Goal: Transaction & Acquisition: Purchase product/service

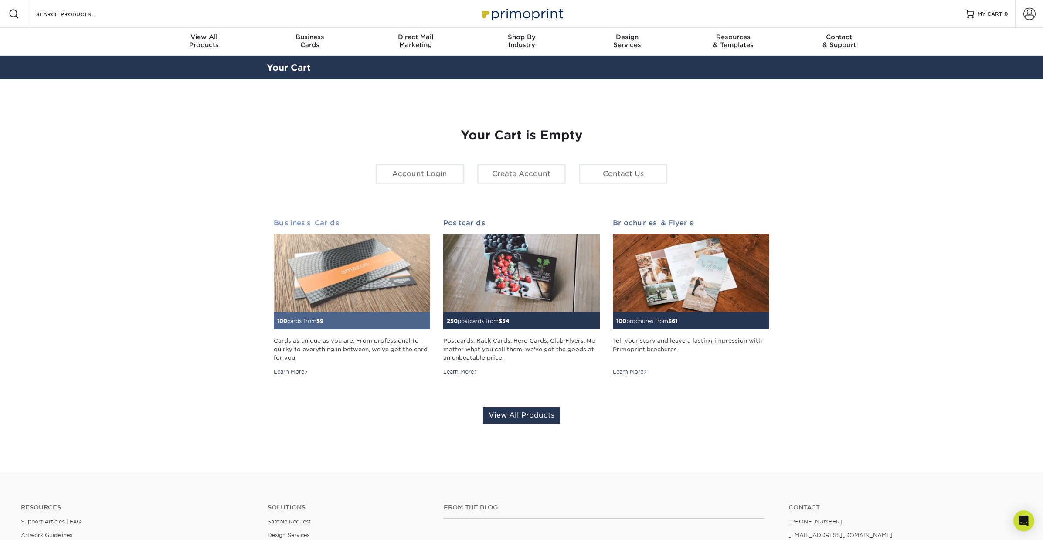
click at [384, 285] on img at bounding box center [352, 273] width 156 height 78
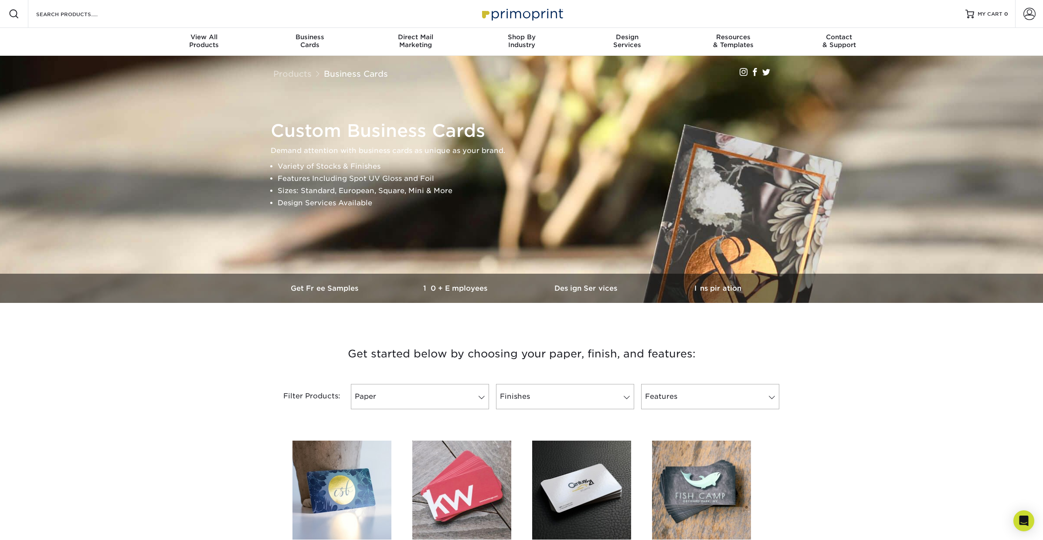
scroll to position [143, 0]
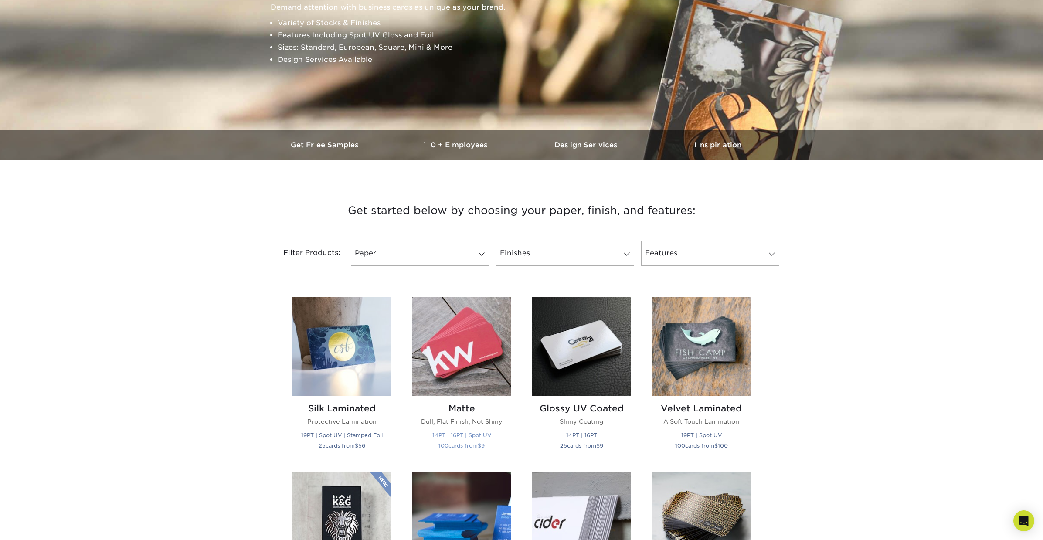
click at [486, 378] on img at bounding box center [461, 346] width 99 height 99
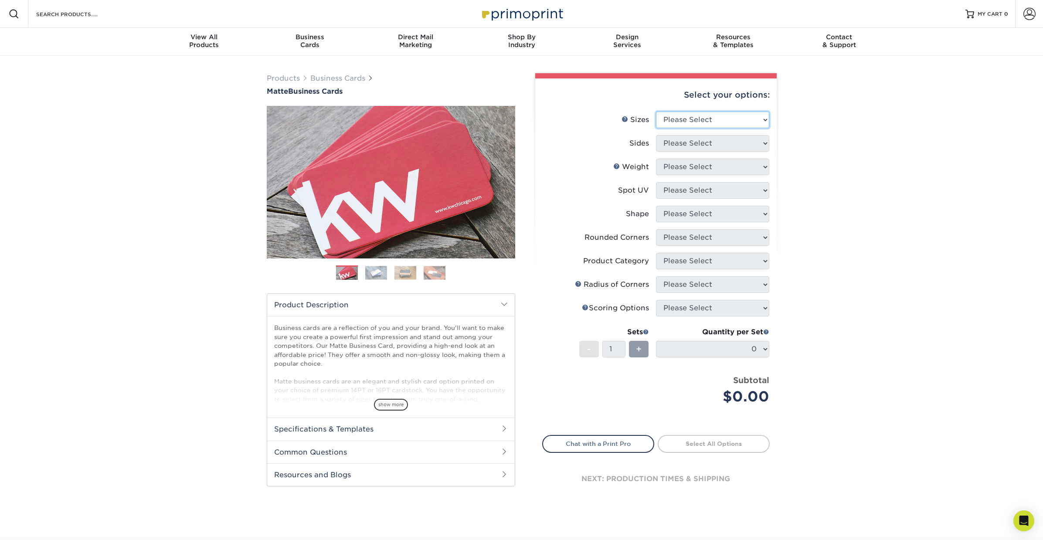
click at [726, 123] on select "Please Select 1.5" x 3.5" - Mini 1.75" x 3.5" - Mini 2" x 2" - Square 2" x 3" -…" at bounding box center [712, 120] width 113 height 17
select select "2.00x3.50"
click at [656, 112] on select "Please Select 1.5" x 3.5" - Mini 1.75" x 3.5" - Mini 2" x 2" - Square 2" x 3" -…" at bounding box center [712, 120] width 113 height 17
click at [704, 145] on select "Please Select Print Both Sides Print Front Only" at bounding box center [712, 143] width 113 height 17
select select "13abbda7-1d64-4f25-8bb2-c179b224825d"
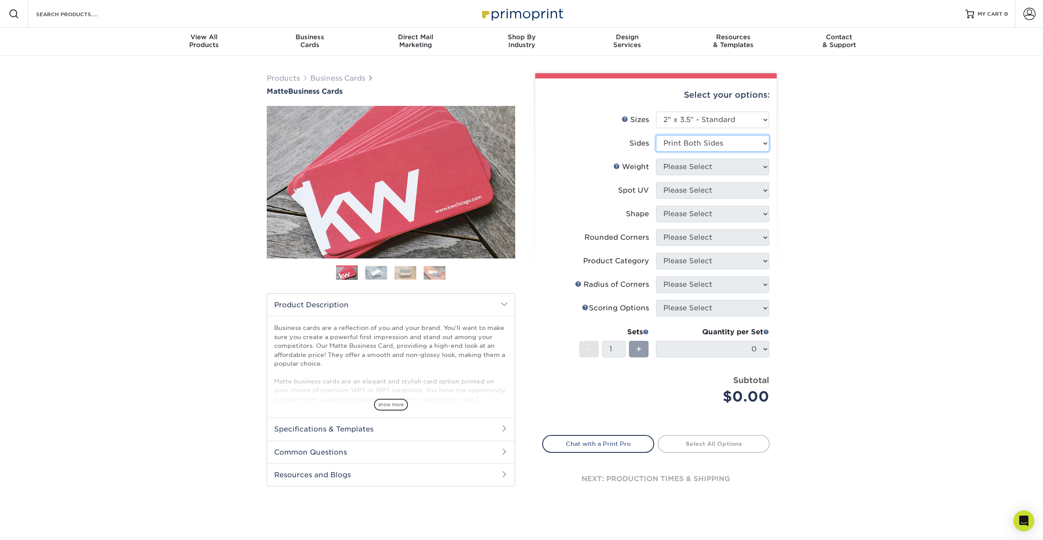
click at [656, 135] on select "Please Select Print Both Sides Print Front Only" at bounding box center [712, 143] width 113 height 17
click at [704, 163] on select "Please Select 16PT 14PT" at bounding box center [712, 167] width 113 height 17
select select "14PT"
click at [656, 159] on select "Please Select 16PT 14PT" at bounding box center [712, 167] width 113 height 17
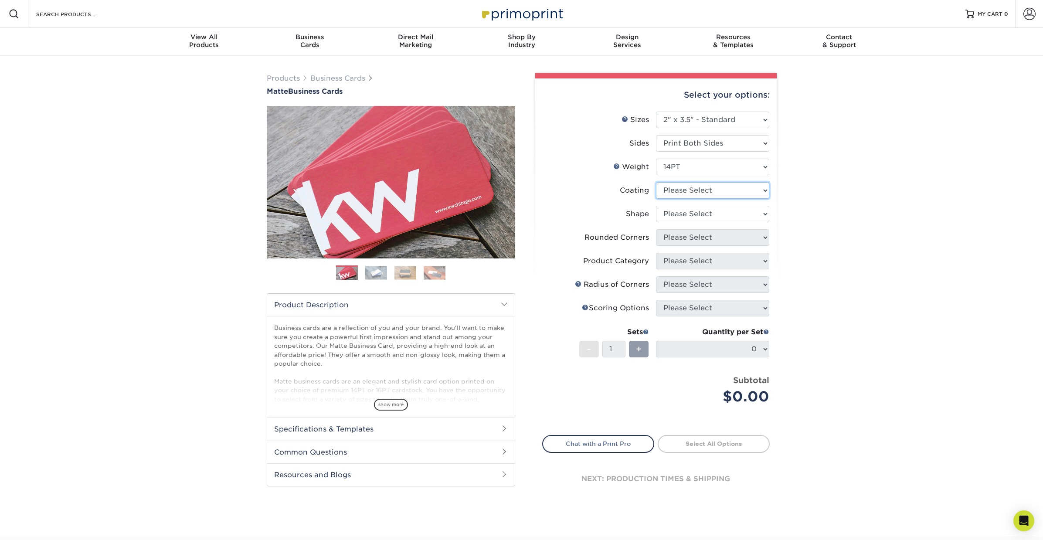
click at [711, 193] on select at bounding box center [712, 190] width 113 height 17
click at [725, 189] on select at bounding box center [712, 190] width 113 height 17
select select "121bb7b5-3b4d-429f-bd8d-bbf80e953313"
click at [656, 182] on select at bounding box center [712, 190] width 113 height 17
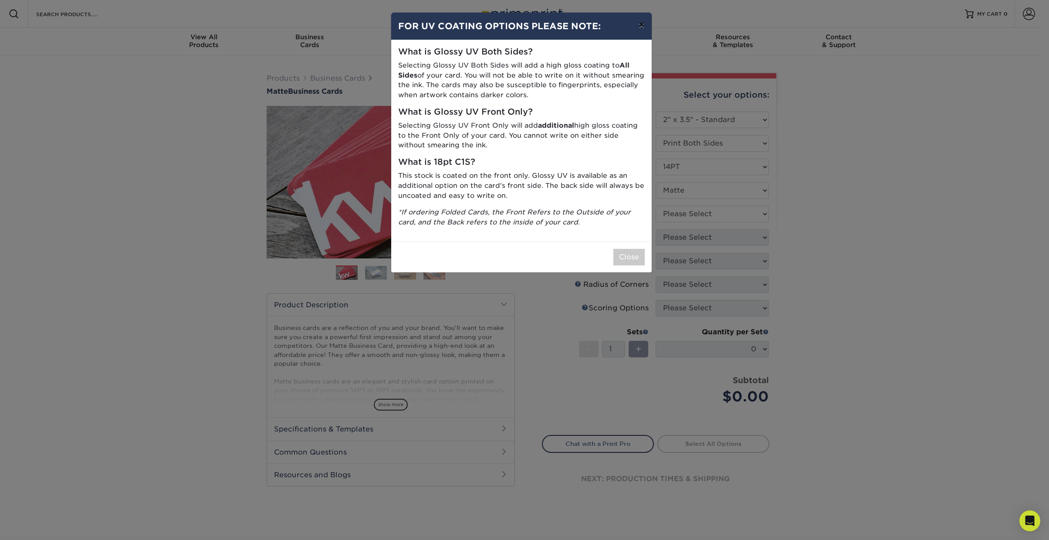
click at [641, 28] on button "×" at bounding box center [641, 25] width 20 height 24
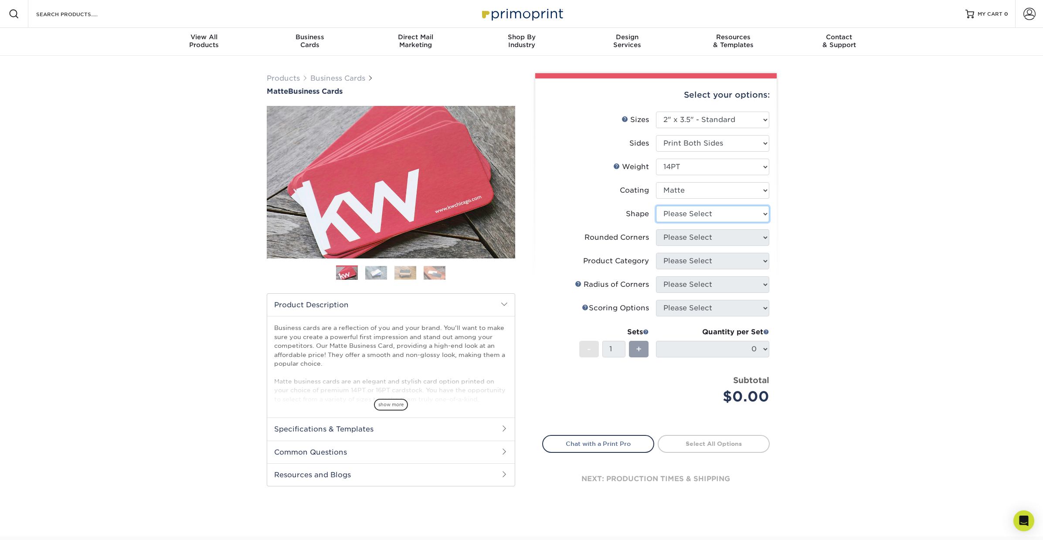
click at [726, 218] on select "Please Select Standard" at bounding box center [712, 214] width 113 height 17
select select "standard"
click at [656, 206] on select "Please Select Standard" at bounding box center [712, 214] width 113 height 17
click at [726, 235] on select "Please Select Yes - Round 2 Corners Yes - Round 4 Corners No" at bounding box center [712, 237] width 113 height 17
select select "7672df9e-0e0a-464d-8e1f-920c575e4da3"
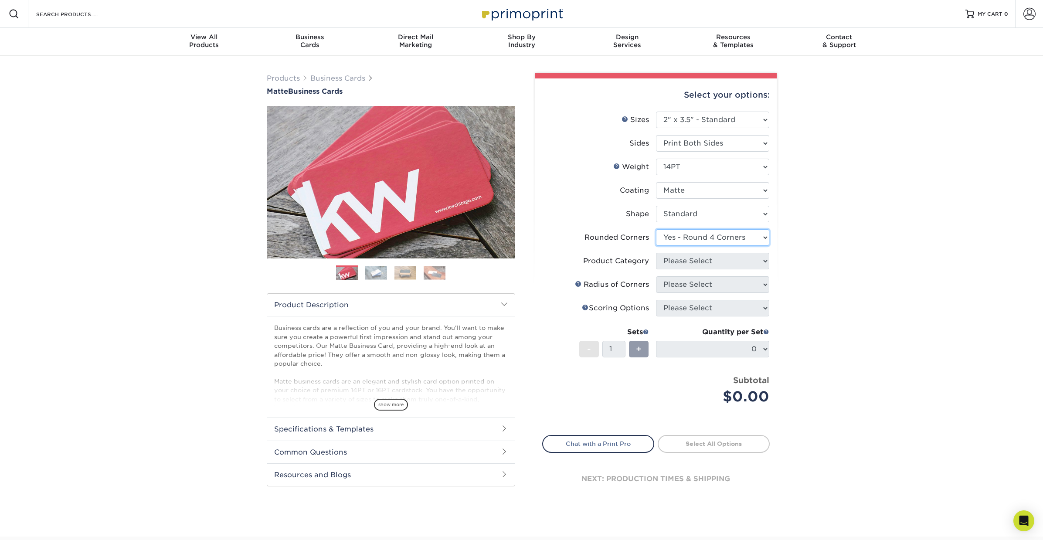
click at [656, 229] on select "Please Select Yes - Round 2 Corners Yes - Round 4 Corners No" at bounding box center [712, 237] width 113 height 17
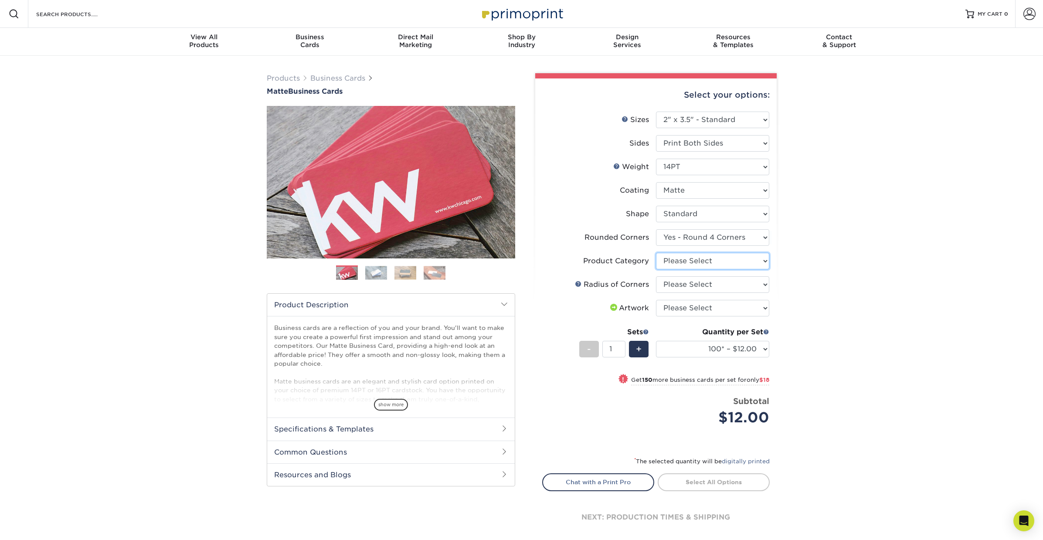
click at [733, 261] on select "Please Select Business Cards" at bounding box center [712, 261] width 113 height 17
select select "3b5148f1-0588-4f88-a218-97bcfdce65c1"
click at [656, 253] on select "Please Select Business Cards" at bounding box center [712, 261] width 113 height 17
click at [733, 292] on select "Please Select Rounded 1/8" Rounded 1/4"" at bounding box center [712, 284] width 113 height 17
select select "479fbfe7-6a0c-4895-8c9a-81739b7486c9"
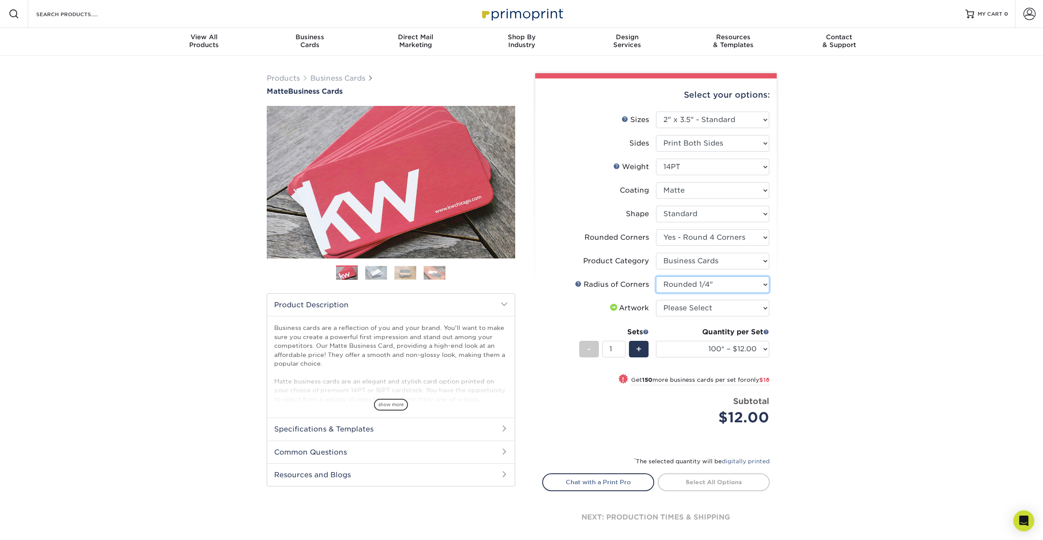
click at [656, 276] on select "Please Select Rounded 1/8" Rounded 1/4"" at bounding box center [712, 284] width 113 height 17
click at [734, 308] on select "Please Select I will upload files I need a design - $100" at bounding box center [712, 308] width 113 height 17
select select "upload"
click at [656, 300] on select "Please Select I will upload files I need a design - $100" at bounding box center [712, 308] width 113 height 17
click at [638, 346] on span "+" at bounding box center [639, 349] width 6 height 13
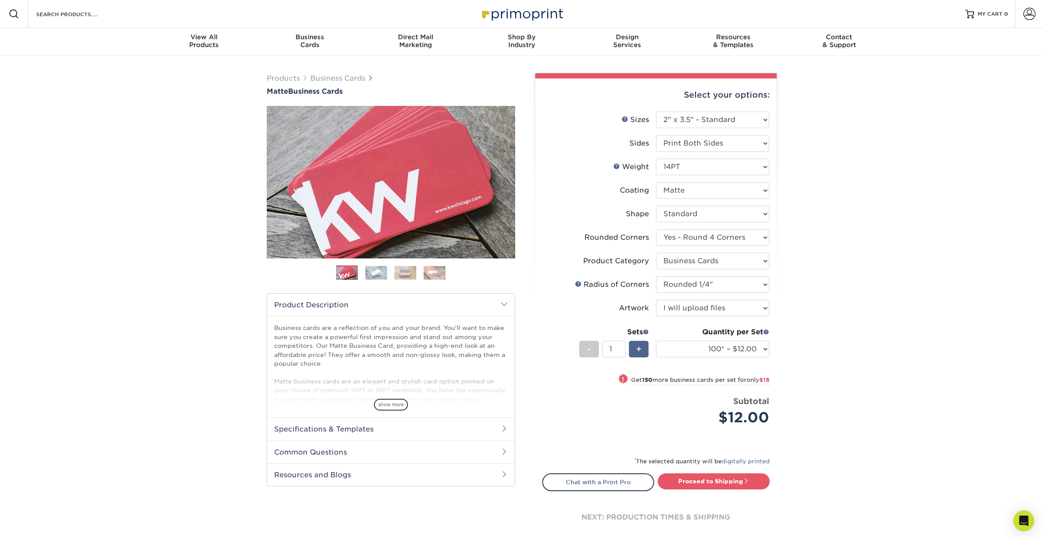
type input "2"
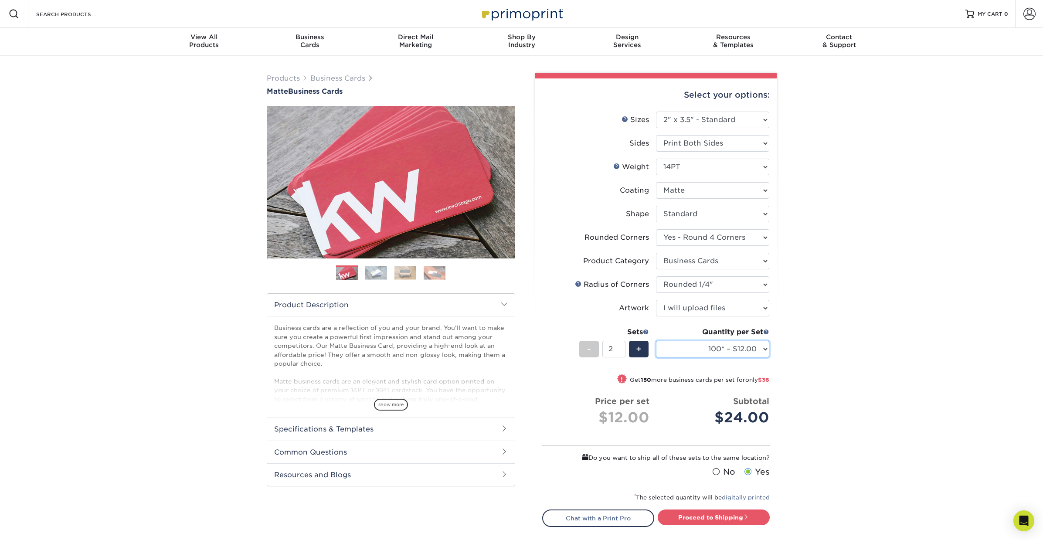
click at [757, 347] on select "100* – $12.00 250* – $30.00 500 – $60.00 1000 – $74.00 2500 – $136.00 5000 – $2…" at bounding box center [712, 349] width 113 height 17
select select "250* – $30.00"
click at [656, 341] on select "100* – $12.00 250* – $30.00 500 – $60.00 1000 – $74.00 2500 – $136.00 5000 – $2…" at bounding box center [712, 349] width 113 height 17
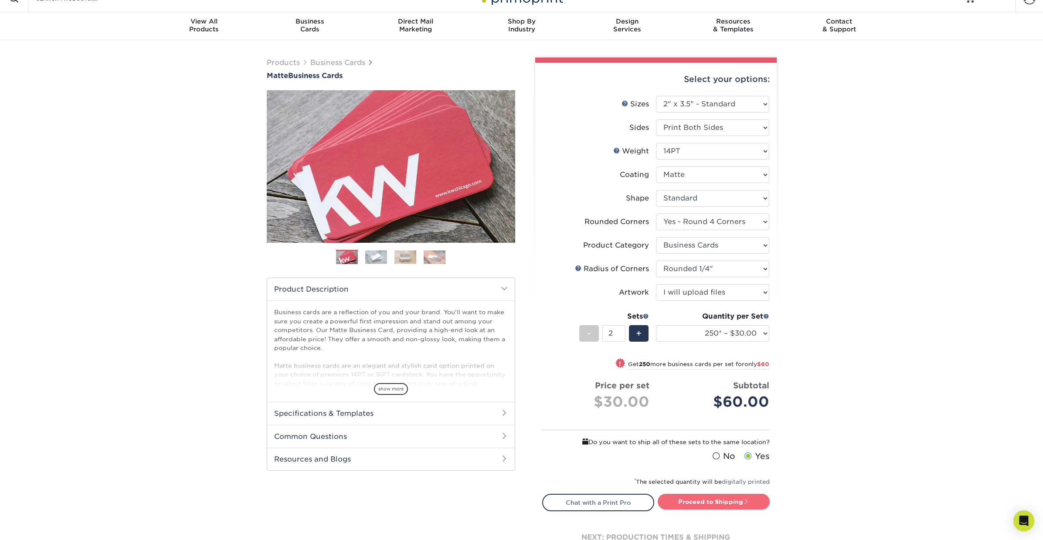
click at [756, 502] on link "Proceed to Shipping" at bounding box center [714, 502] width 112 height 16
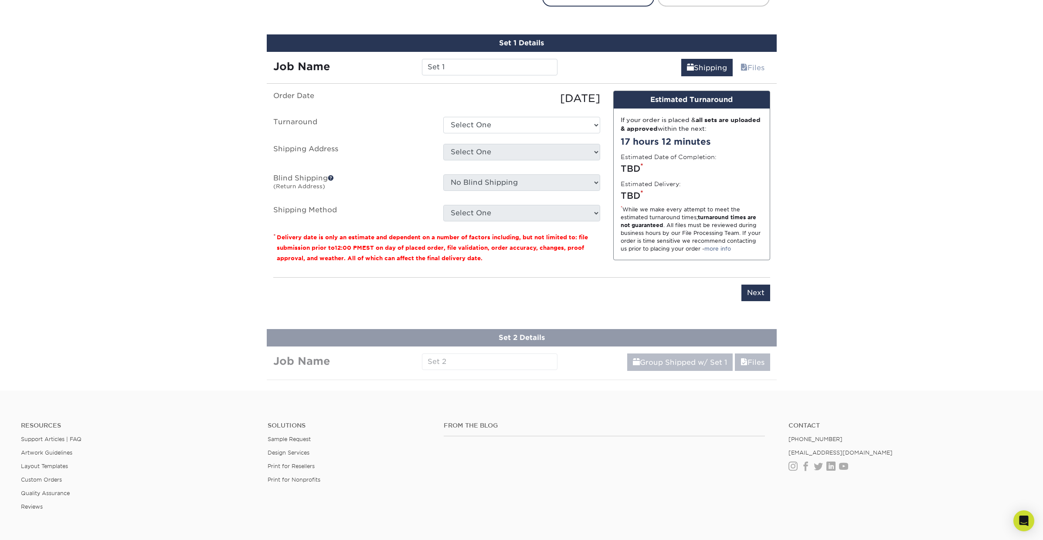
scroll to position [533, 0]
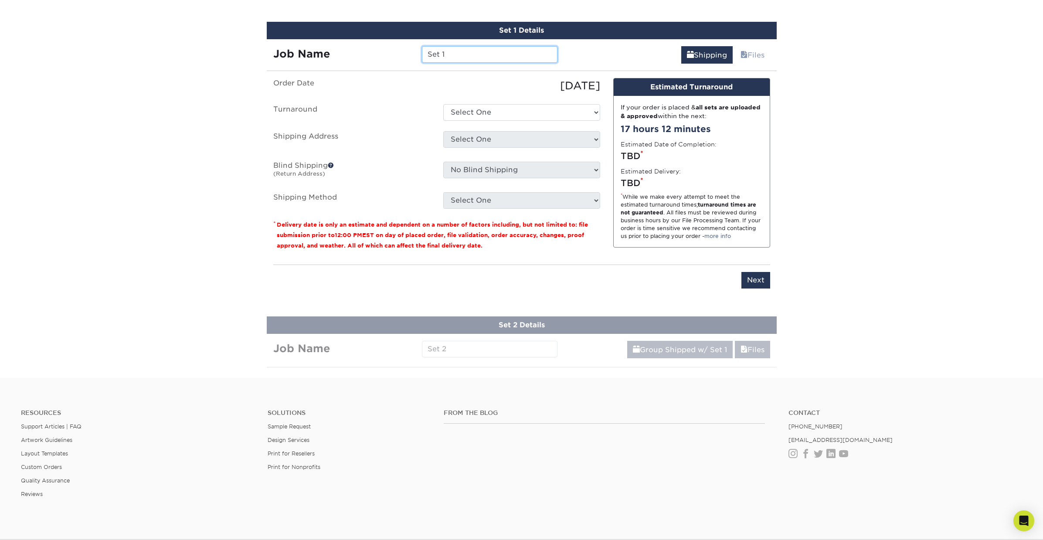
drag, startPoint x: 461, startPoint y: 55, endPoint x: 401, endPoint y: 48, distance: 60.1
click at [404, 48] on div "Job Name Set 1" at bounding box center [416, 54] width 298 height 17
type input "Driver Biz cards"
click at [505, 109] on select "Select One 2-4 Business Days 2 Day Next Business Day" at bounding box center [521, 112] width 157 height 17
select select "15a61688-234b-40be-8ec7-8bbd06ed7eec"
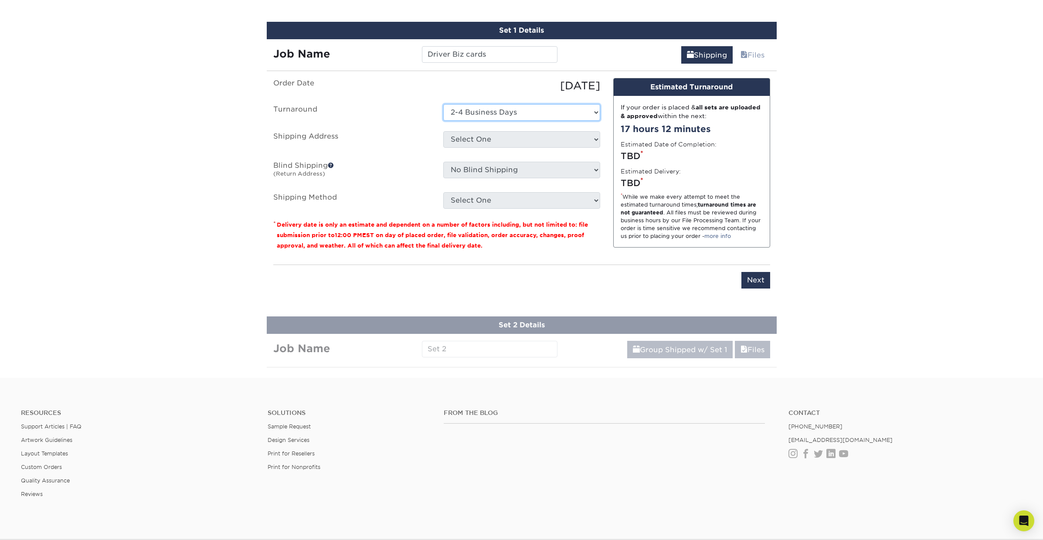
click at [443, 104] on select "Select One 2-4 Business Days 2 Day Next Business Day" at bounding box center [521, 112] width 157 height 17
click at [506, 140] on select "Select One + Add New Address - Login" at bounding box center [521, 139] width 157 height 17
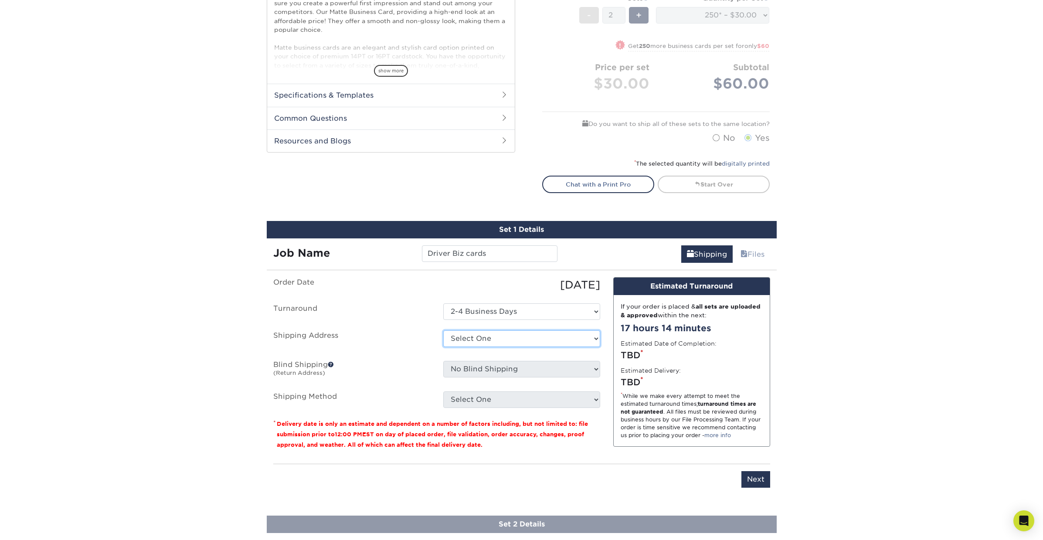
scroll to position [0, 0]
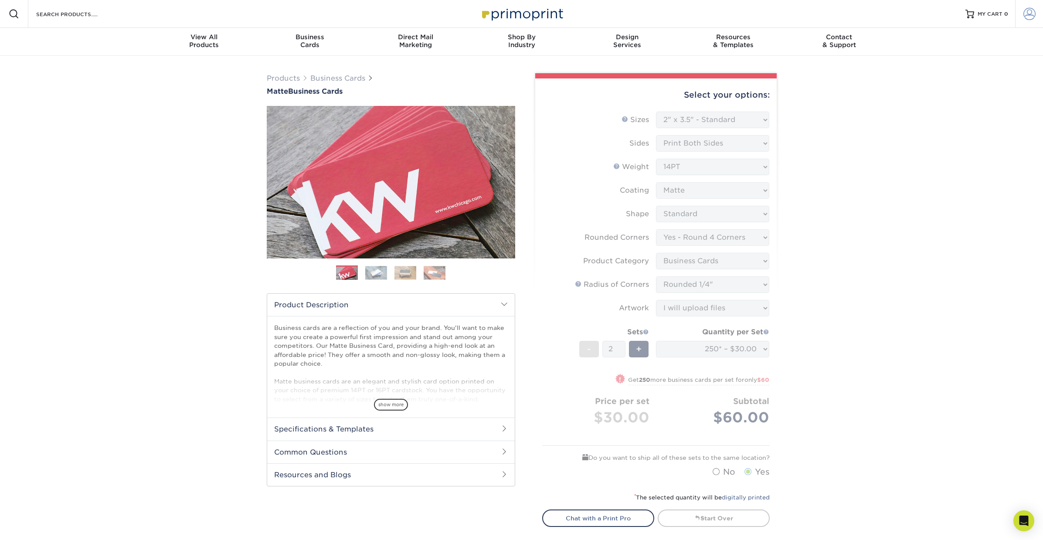
click at [1031, 14] on span at bounding box center [1029, 14] width 12 height 12
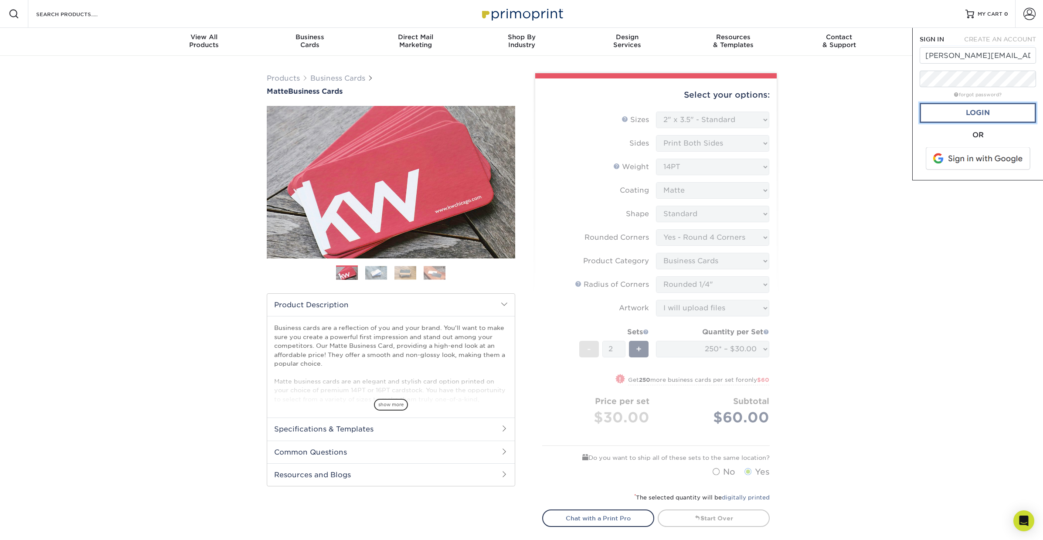
click at [1001, 116] on link "Login" at bounding box center [978, 113] width 116 height 20
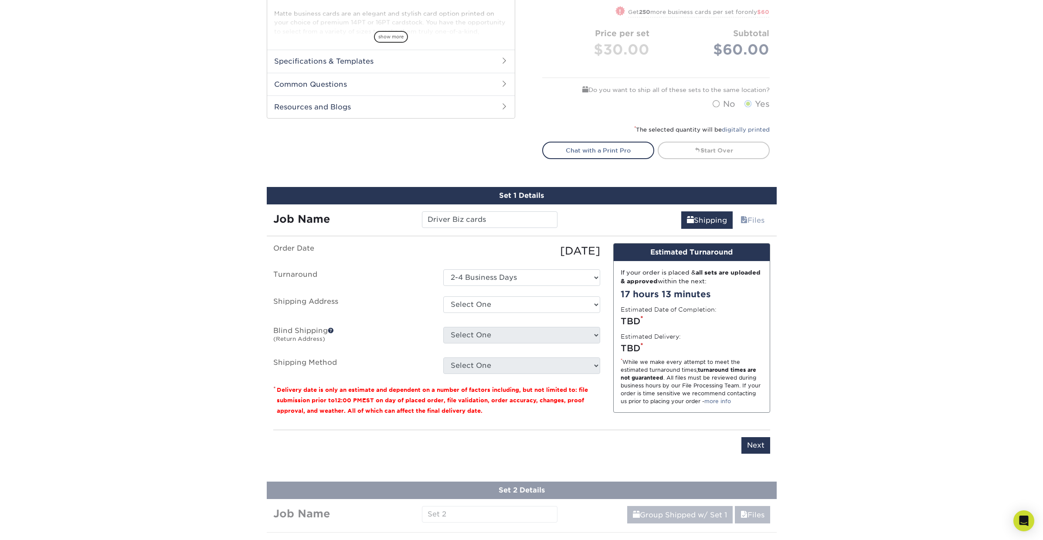
scroll to position [413, 0]
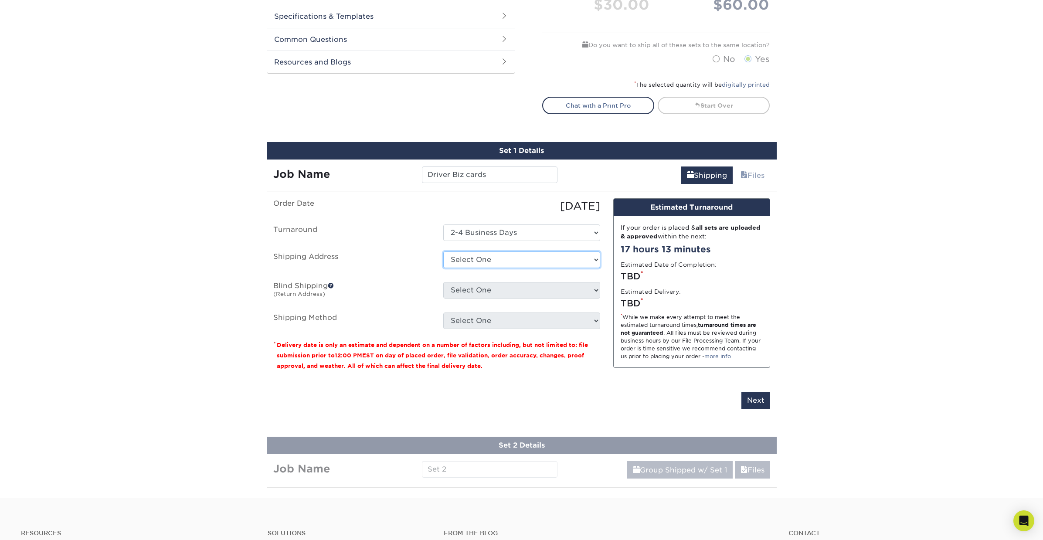
click at [588, 260] on select "Select One 340 SE 7TH AVE, PORTLAND, OR + Add New Address" at bounding box center [521, 259] width 157 height 17
select select "93290"
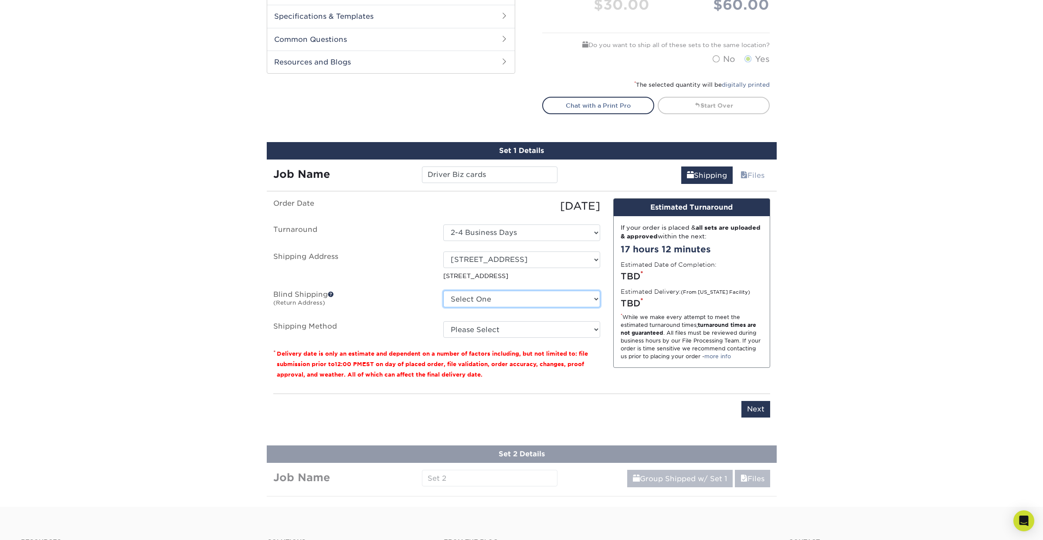
click at [511, 303] on select "Select One 340 SE 7TH AVE, PORTLAND, OR + Add New Address" at bounding box center [521, 299] width 157 height 17
click at [533, 328] on select "Please Select Ground Shipping (+$14.96) 3 Day Shipping Service (+$15.33) 2 Day …" at bounding box center [521, 329] width 157 height 17
select select "03"
click at [443, 321] on select "Please Select Ground Shipping (+$14.96) 3 Day Shipping Service (+$15.33) 2 Day …" at bounding box center [521, 329] width 157 height 17
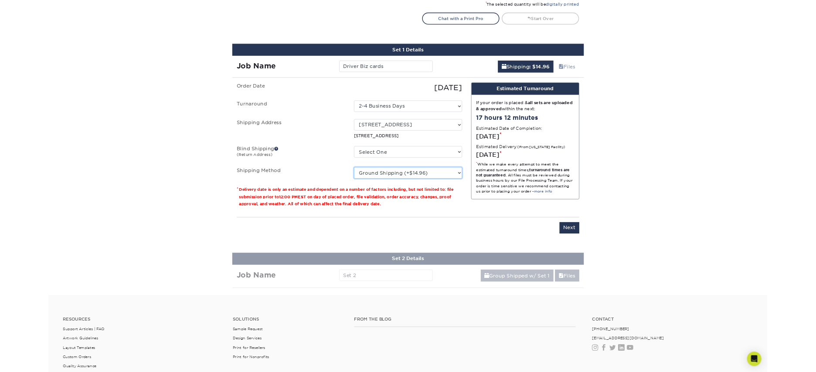
scroll to position [506, 0]
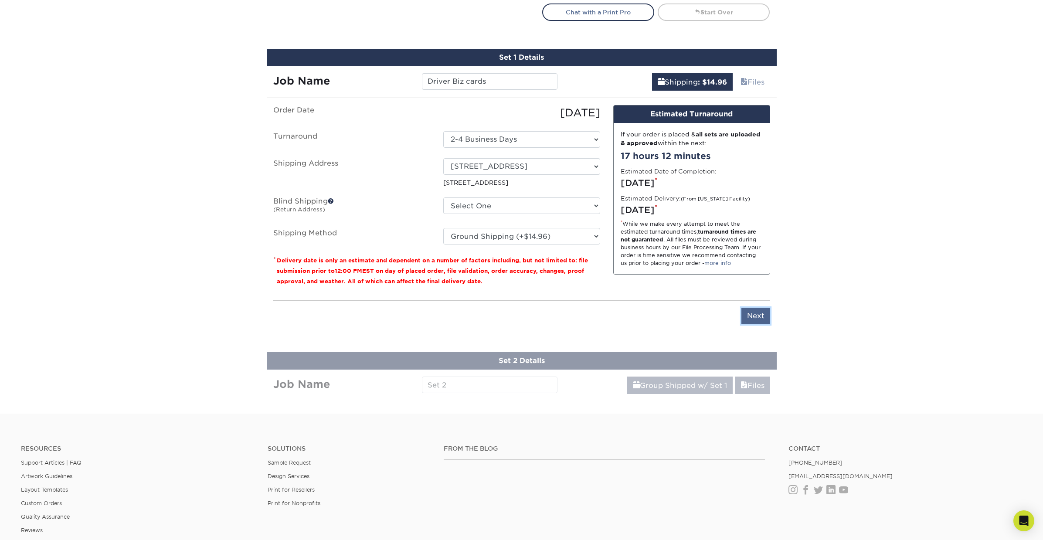
click at [759, 319] on input "Next" at bounding box center [755, 316] width 29 height 17
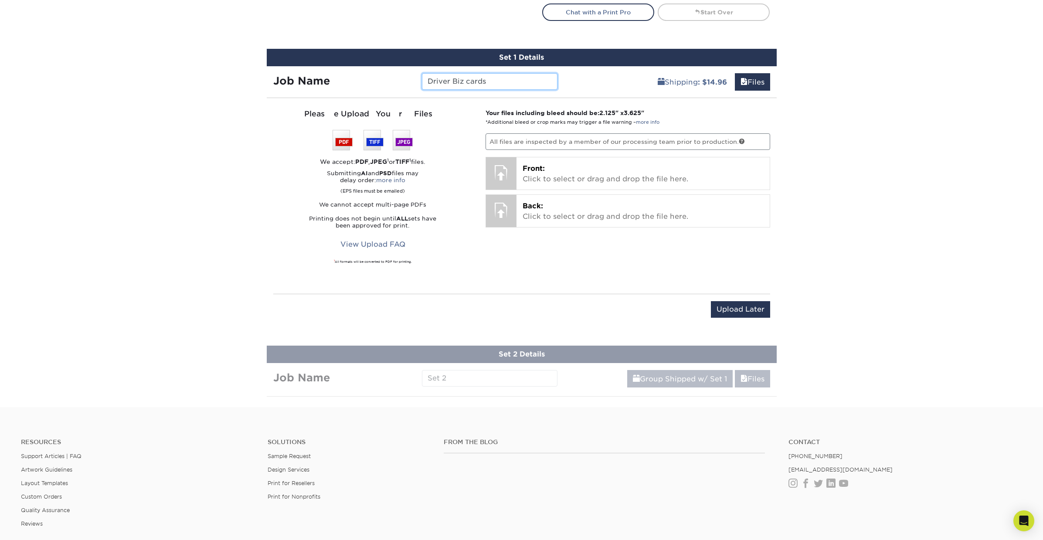
click at [489, 83] on input "Driver Biz cards" at bounding box center [490, 81] width 136 height 17
type input "Driver Biz cards - [PERSON_NAME]"
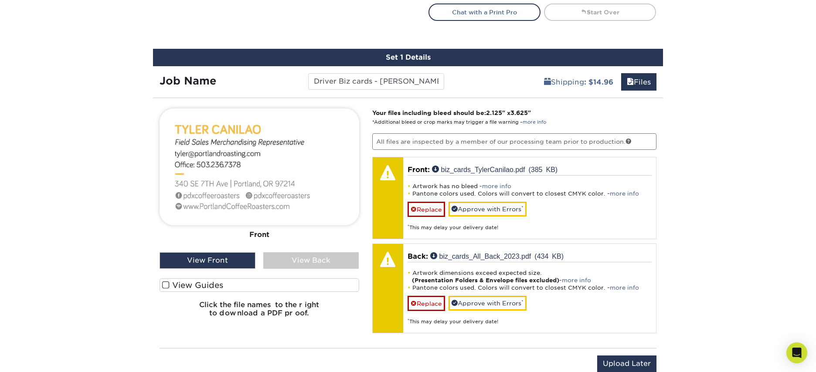
click at [306, 262] on div "View Back" at bounding box center [311, 260] width 96 height 17
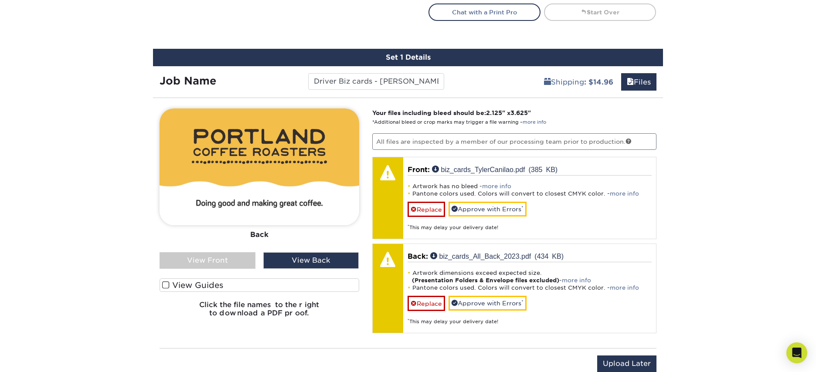
click at [226, 265] on div "View Front" at bounding box center [208, 260] width 96 height 17
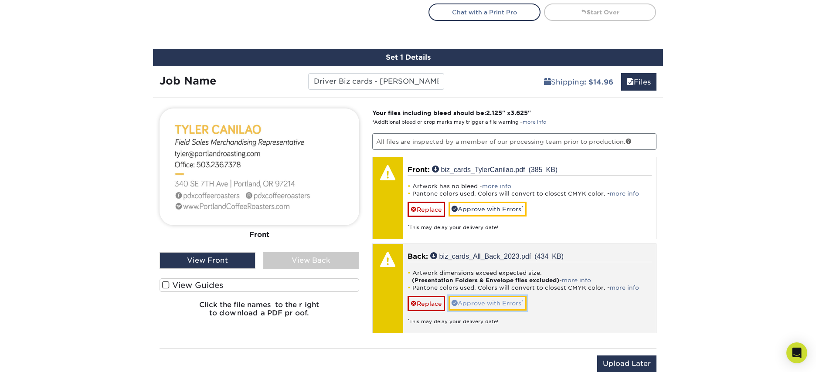
click at [477, 302] on link "Approve with Errors *" at bounding box center [487, 303] width 78 height 15
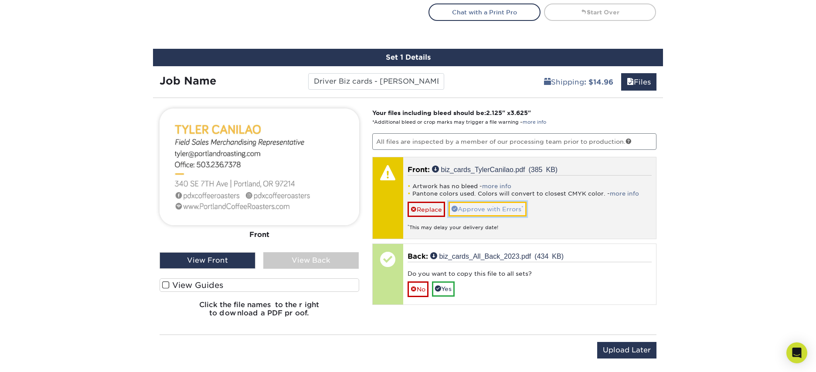
click at [502, 214] on link "Approve with Errors *" at bounding box center [487, 209] width 78 height 15
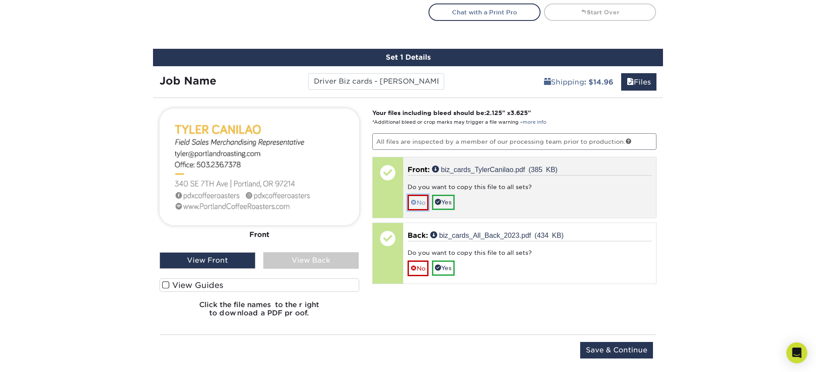
click at [421, 206] on link "No" at bounding box center [417, 202] width 21 height 15
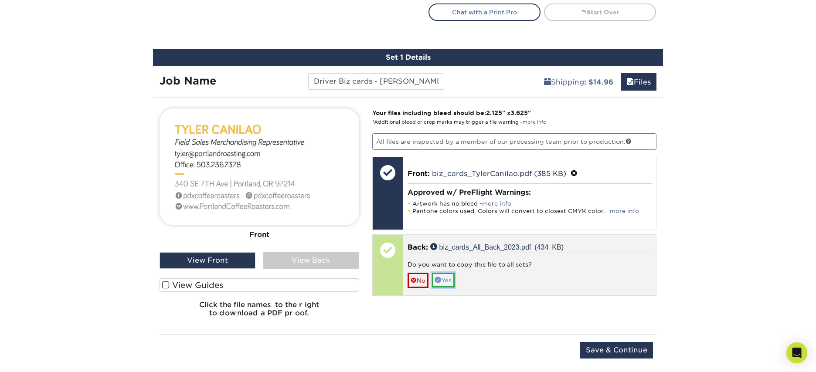
click at [455, 284] on link "Yes" at bounding box center [443, 280] width 23 height 15
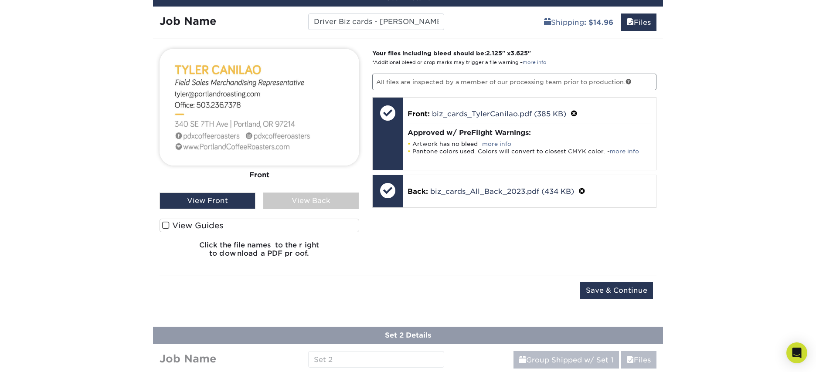
scroll to position [611, 0]
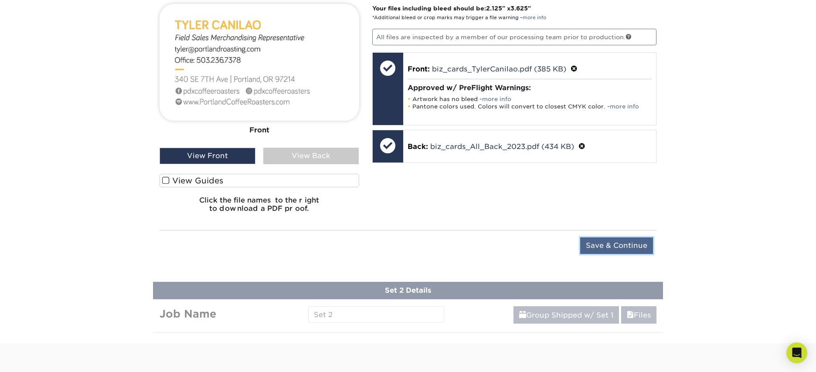
click at [605, 247] on input "Save & Continue" at bounding box center [616, 246] width 73 height 17
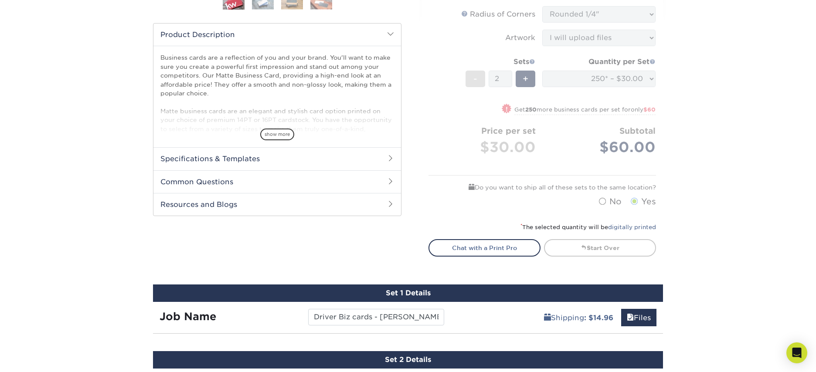
scroll to position [364, 0]
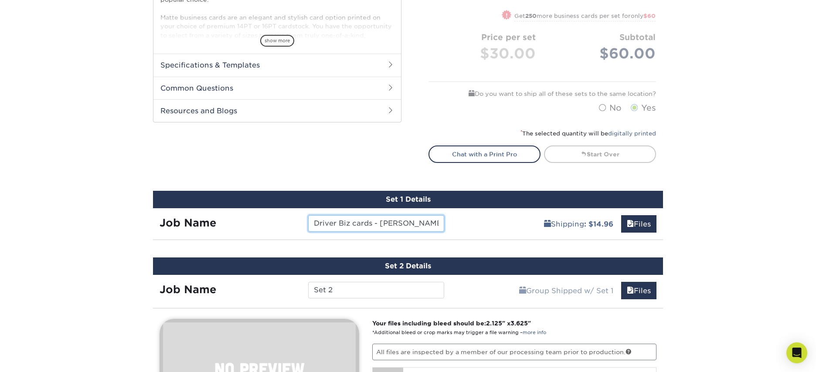
drag, startPoint x: 407, startPoint y: 224, endPoint x: 295, endPoint y: 222, distance: 112.0
click at [293, 224] on div "Job Name Driver Biz cards - Tyler" at bounding box center [302, 223] width 298 height 17
click at [299, 214] on div "Job Name" at bounding box center [302, 220] width 298 height 24
type input "Driver Biz cards - [PERSON_NAME]"
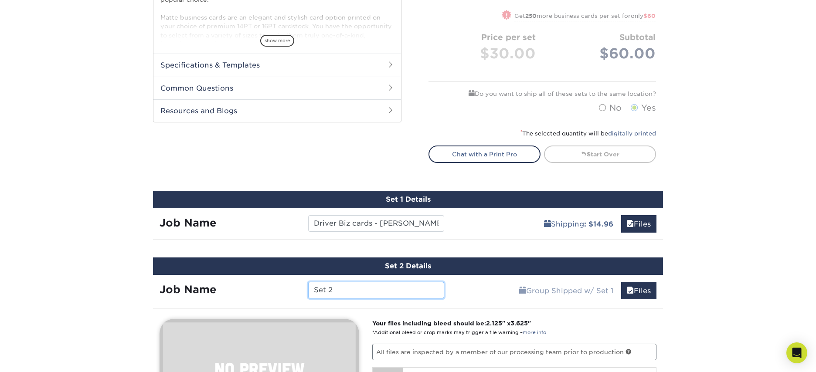
click at [345, 291] on input "Set 2" at bounding box center [376, 290] width 136 height 17
drag, startPoint x: 346, startPoint y: 291, endPoint x: 289, endPoint y: 283, distance: 57.6
click at [289, 283] on div "Job Name Set 2" at bounding box center [302, 290] width 298 height 17
paste input "Driver Biz cards - [PERSON_NAME]"
type input "Driver Biz cards - [PERSON_NAME]"
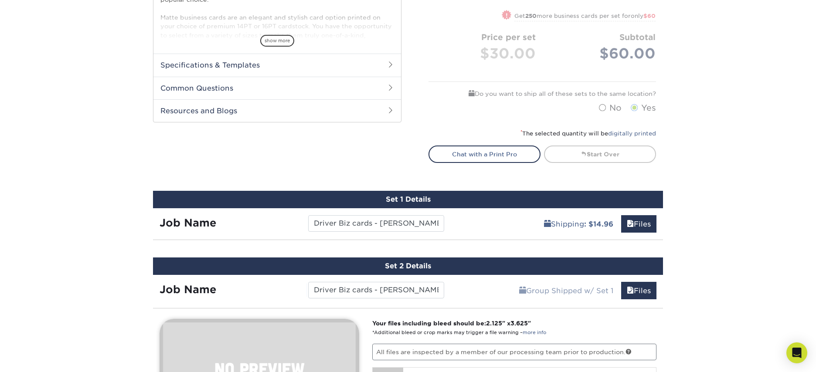
click at [477, 298] on div "Group Shipped w/ Set 1 Files Continue" at bounding box center [557, 288] width 213 height 26
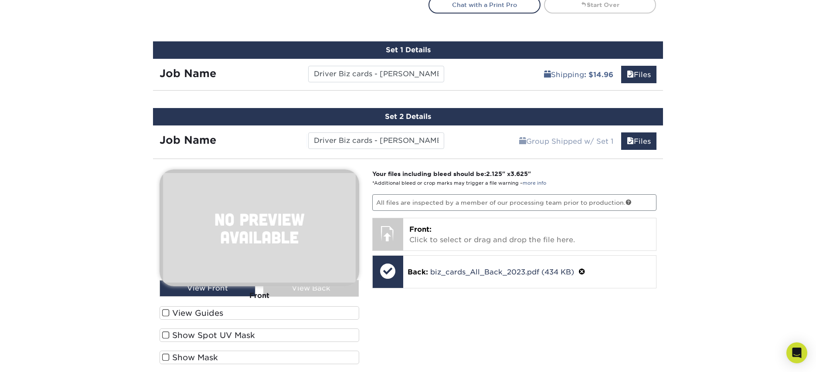
scroll to position [530, 0]
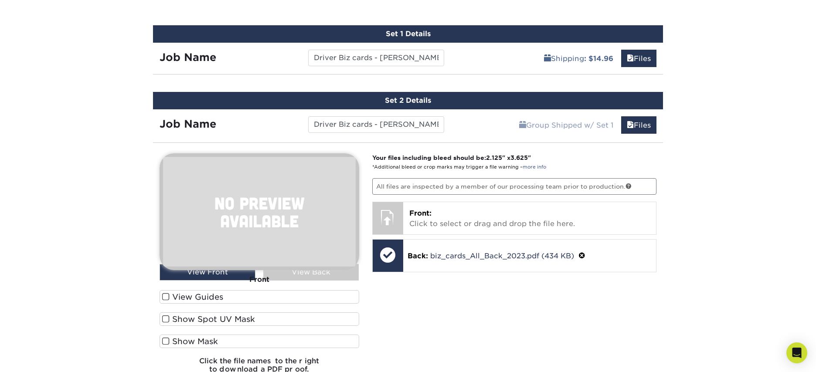
click at [430, 283] on div "Your files including bleed should be: 2.125 " x 3.625 " *Additional bleed or cr…" at bounding box center [515, 266] width 298 height 227
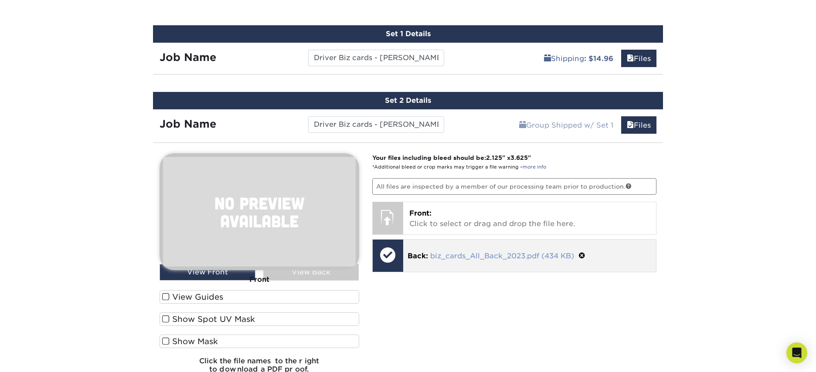
click at [431, 257] on link "biz_cards_All_Back_2023.pdf (434 KB)" at bounding box center [502, 256] width 144 height 8
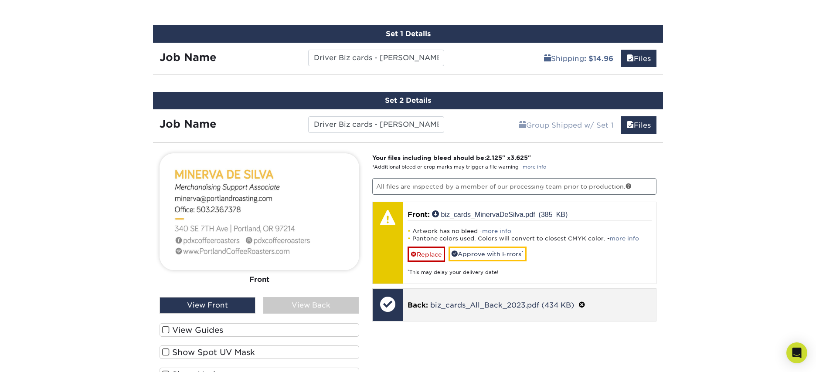
click at [503, 310] on p "Back: biz_cards_All_Back_2023.pdf (434 KB)" at bounding box center [529, 304] width 244 height 11
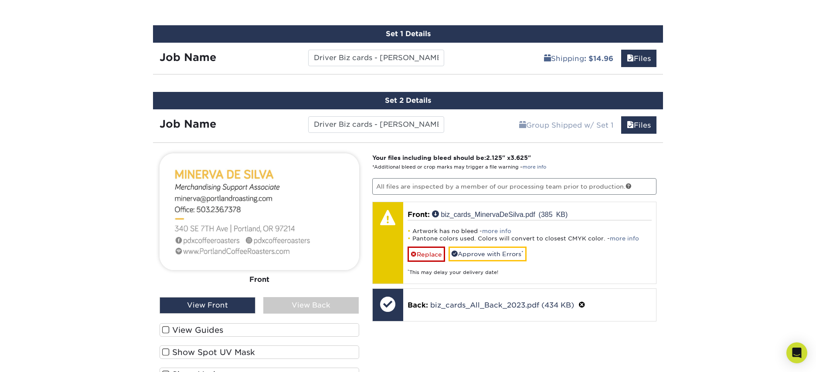
click at [303, 308] on div "View Back" at bounding box center [311, 305] width 96 height 17
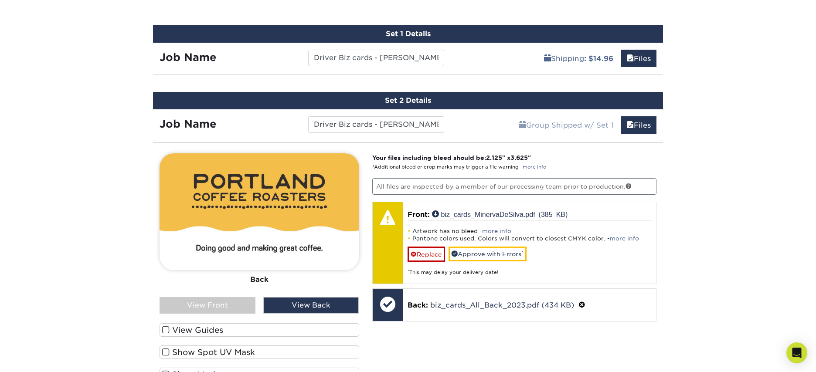
click at [234, 305] on div "View Front" at bounding box center [208, 305] width 96 height 17
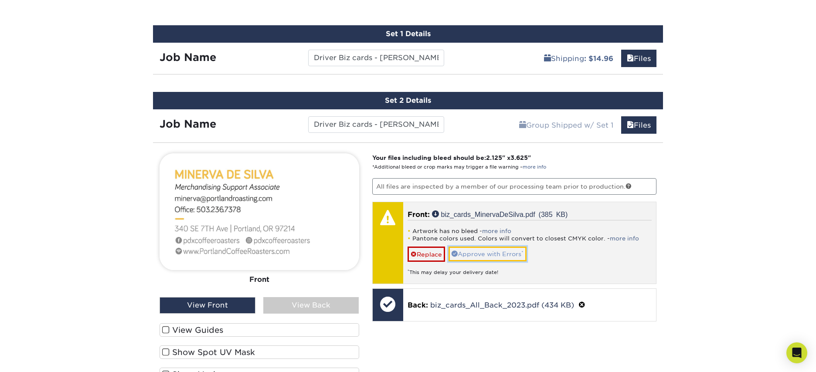
click at [479, 253] on link "Approve with Errors *" at bounding box center [487, 254] width 78 height 15
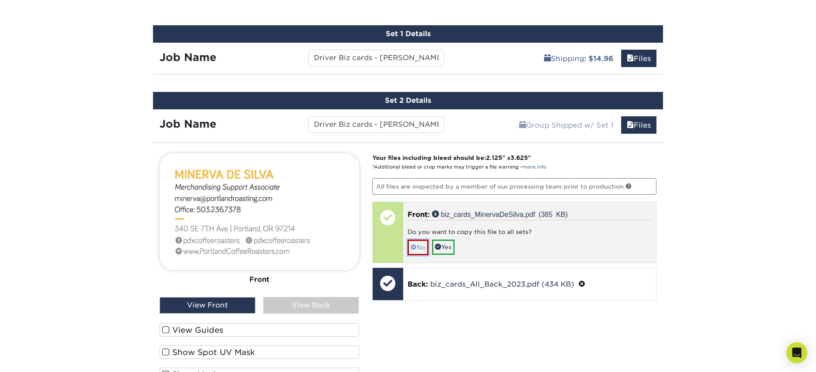
click at [421, 249] on link "No" at bounding box center [417, 247] width 21 height 15
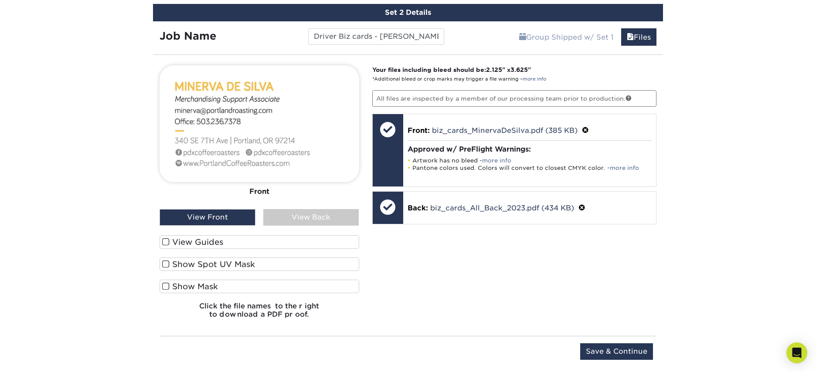
scroll to position [668, 0]
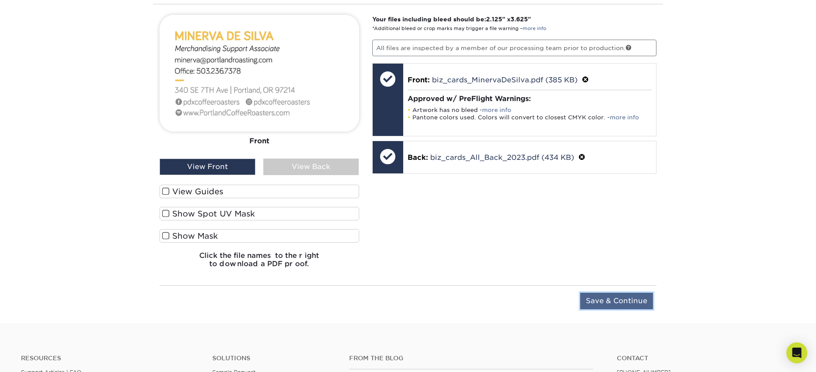
click at [598, 299] on input "Save & Continue" at bounding box center [616, 301] width 73 height 17
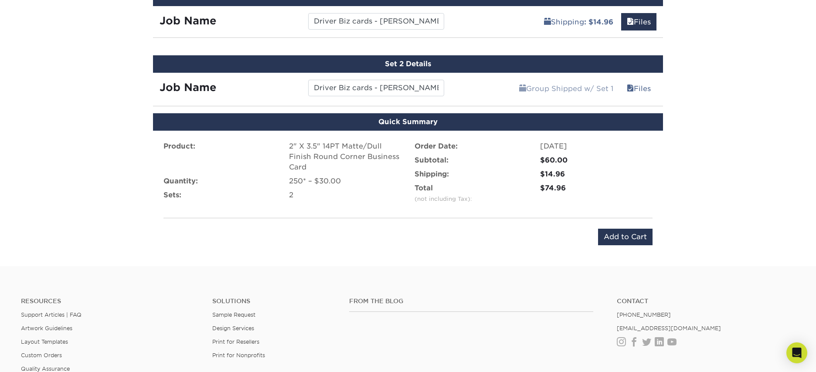
scroll to position [552, 0]
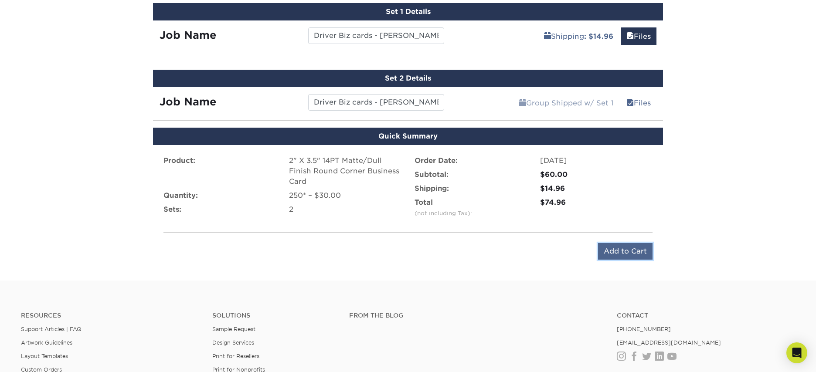
click at [616, 252] on input "Add to Cart" at bounding box center [625, 251] width 54 height 17
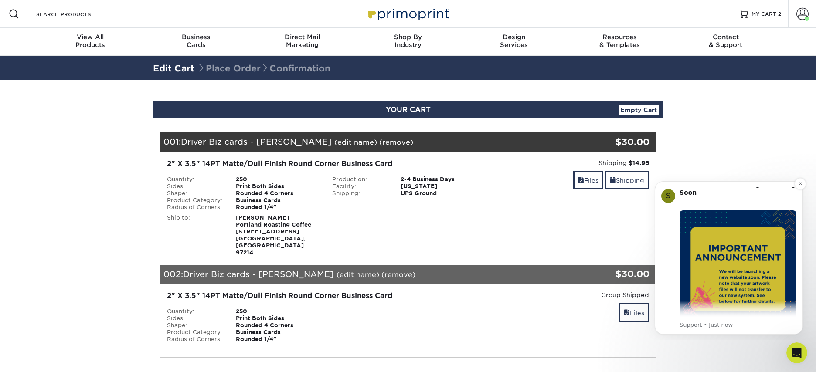
scroll to position [17, 0]
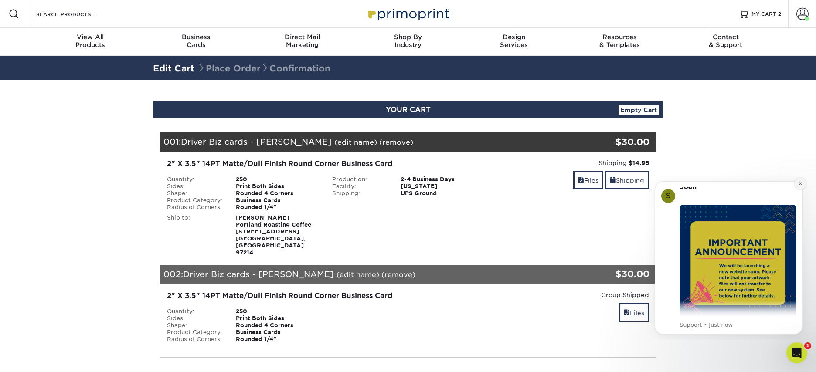
click at [803, 186] on button "Dismiss notification" at bounding box center [799, 183] width 11 height 11
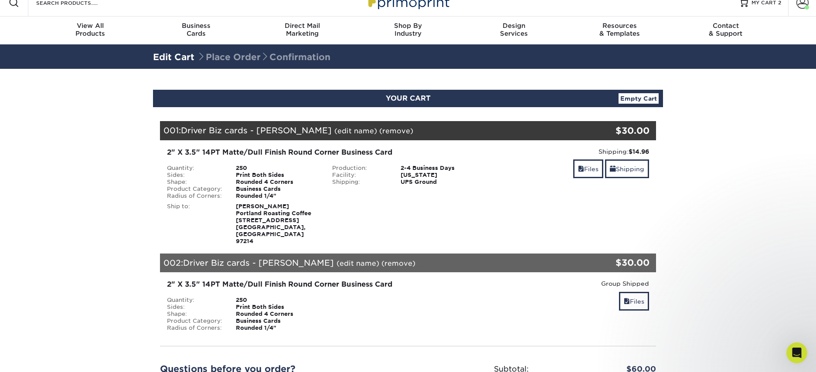
scroll to position [138, 0]
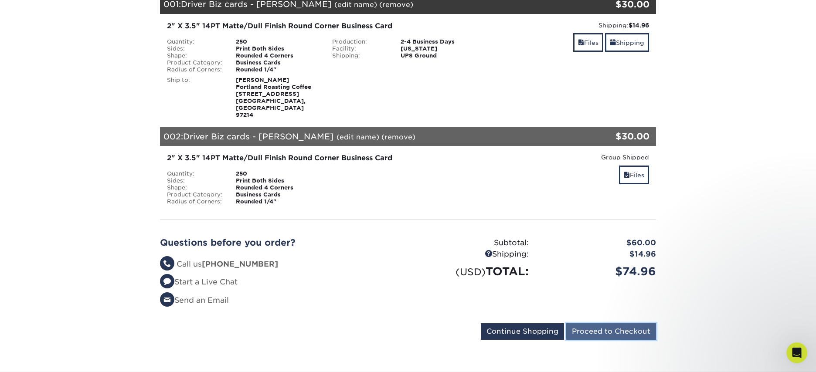
click at [614, 323] on input "Proceed to Checkout" at bounding box center [611, 331] width 90 height 17
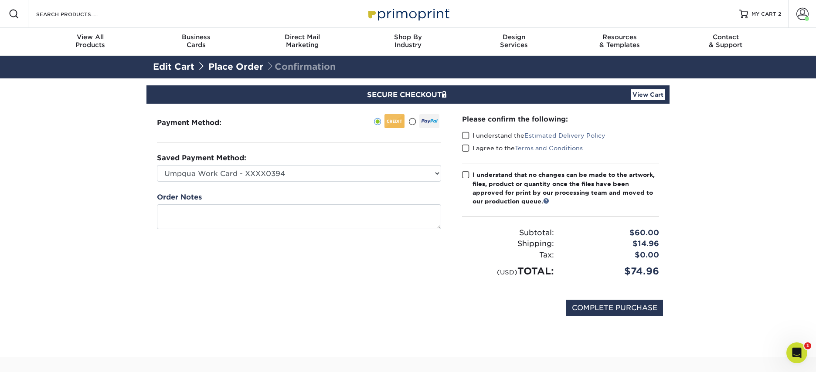
click at [460, 133] on div "Please confirm the following: I understand the Estimated Delivery Policy I agre…" at bounding box center [561, 196] width 218 height 185
click at [463, 134] on span at bounding box center [465, 136] width 7 height 8
click at [0, 0] on input "I understand the Estimated Delivery Policy" at bounding box center [0, 0] width 0 height 0
click at [465, 145] on span at bounding box center [465, 148] width 7 height 8
click at [0, 0] on input "I agree to the Terms and Conditions" at bounding box center [0, 0] width 0 height 0
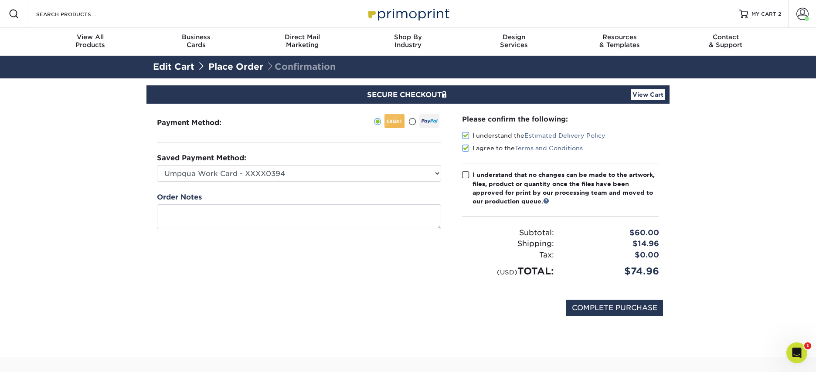
click at [465, 173] on span at bounding box center [465, 175] width 7 height 8
click at [0, 0] on input "I understand that no changes can be made to the artwork, files, product or quan…" at bounding box center [0, 0] width 0 height 0
click at [581, 303] on input "COMPLETE PURCHASE" at bounding box center [614, 308] width 97 height 17
type input "PROCESSING, PLEASE WAIT..."
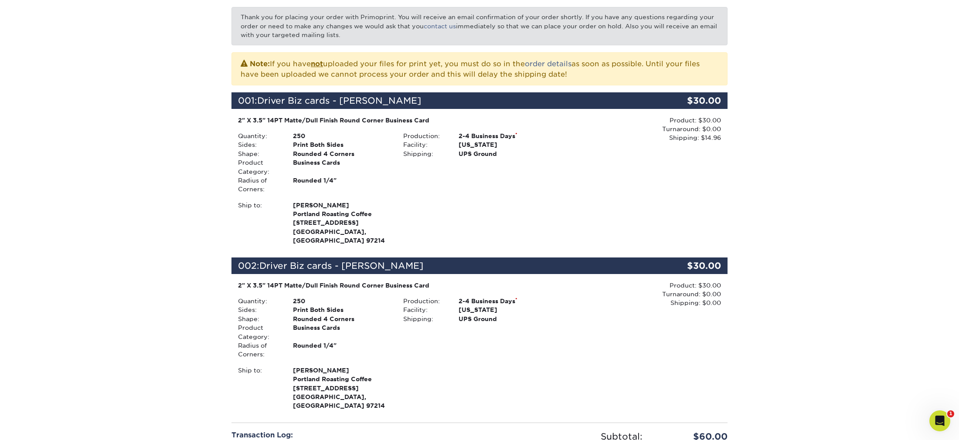
scroll to position [335, 0]
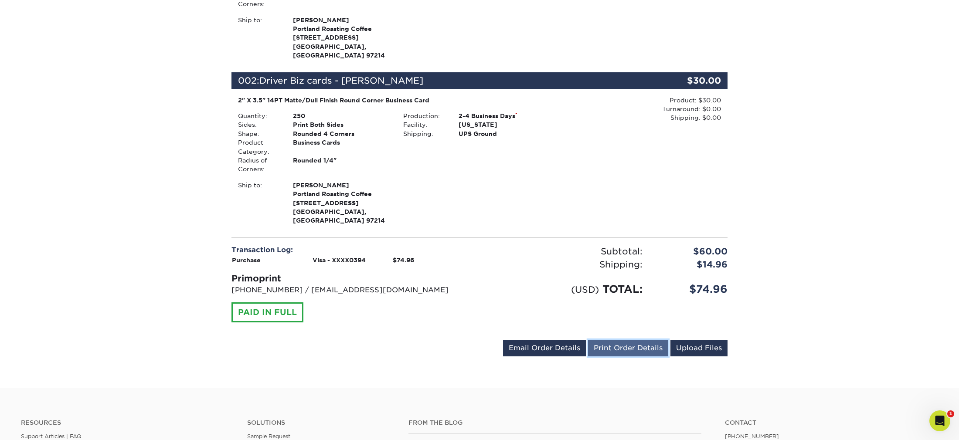
click at [611, 340] on link "Print Order Details" at bounding box center [628, 348] width 80 height 17
drag, startPoint x: 732, startPoint y: 271, endPoint x: 698, endPoint y: 274, distance: 33.7
click at [698, 282] on div "$74.96" at bounding box center [691, 290] width 85 height 16
copy div "74.96"
